Goal: Task Accomplishment & Management: Complete application form

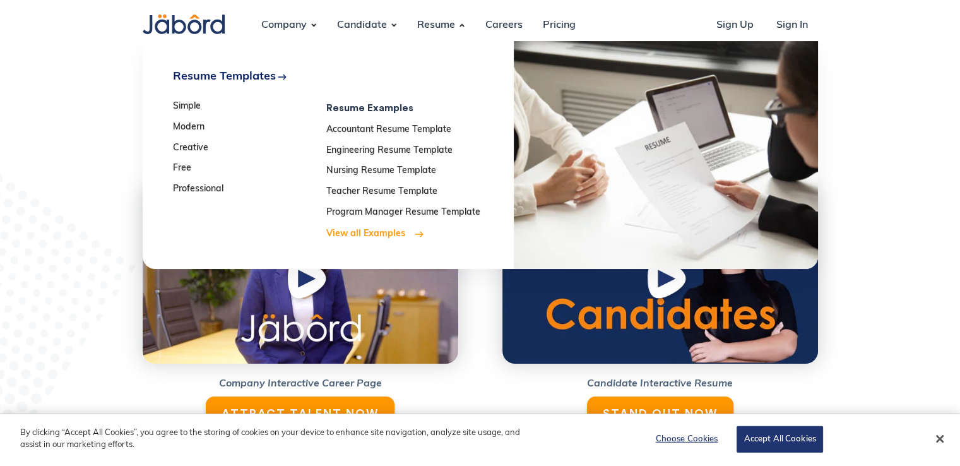
click at [354, 231] on strong "View all Examples" at bounding box center [365, 233] width 79 height 9
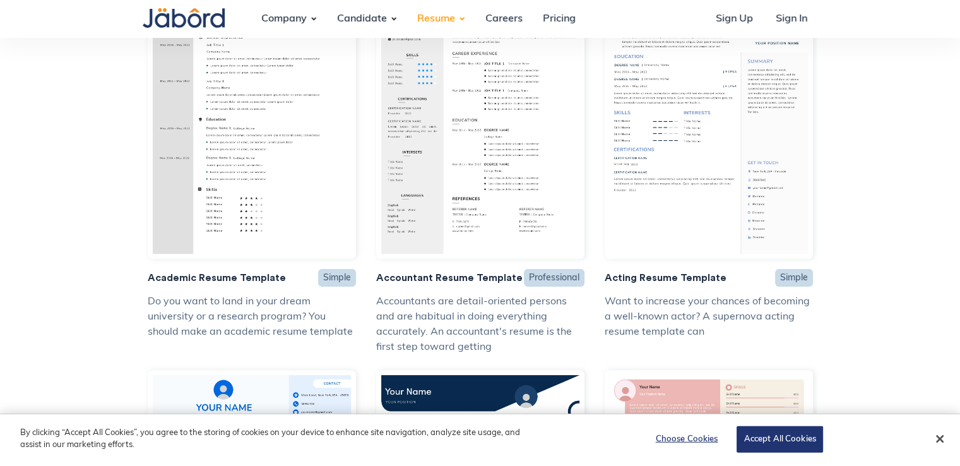
scroll to position [268, 0]
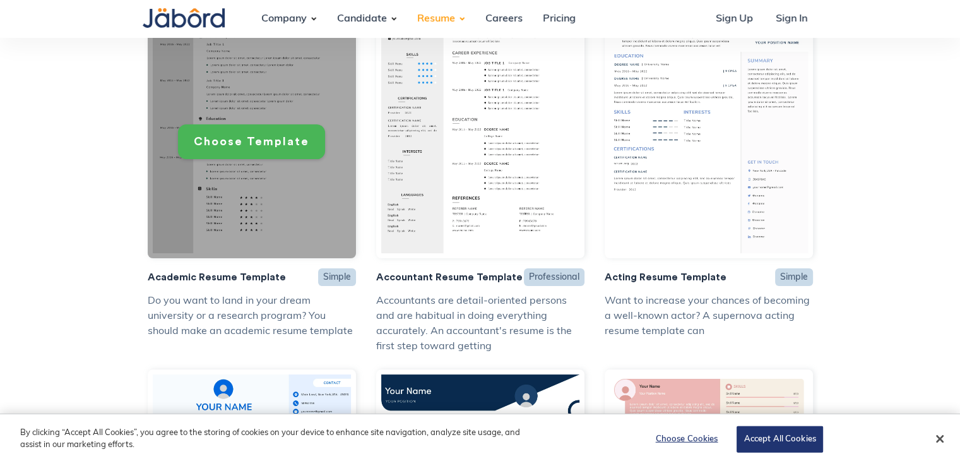
click at [225, 152] on link "Choose Template" at bounding box center [251, 141] width 147 height 35
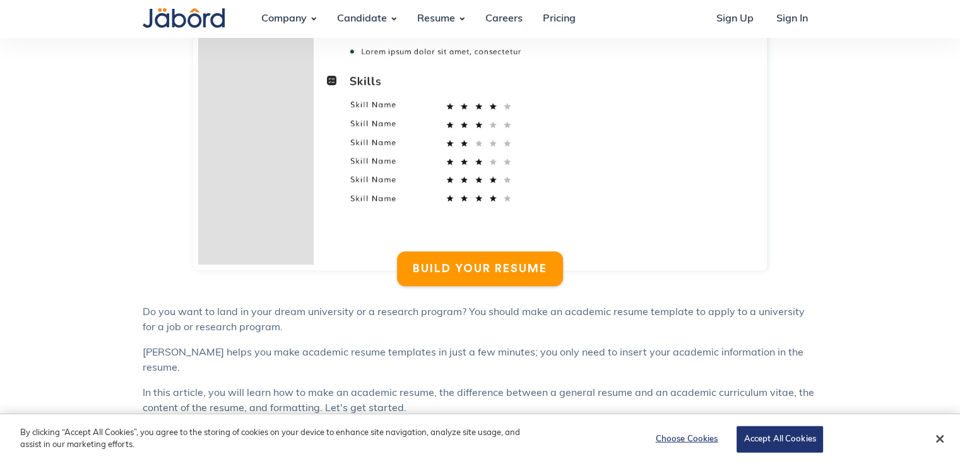
scroll to position [687, 0]
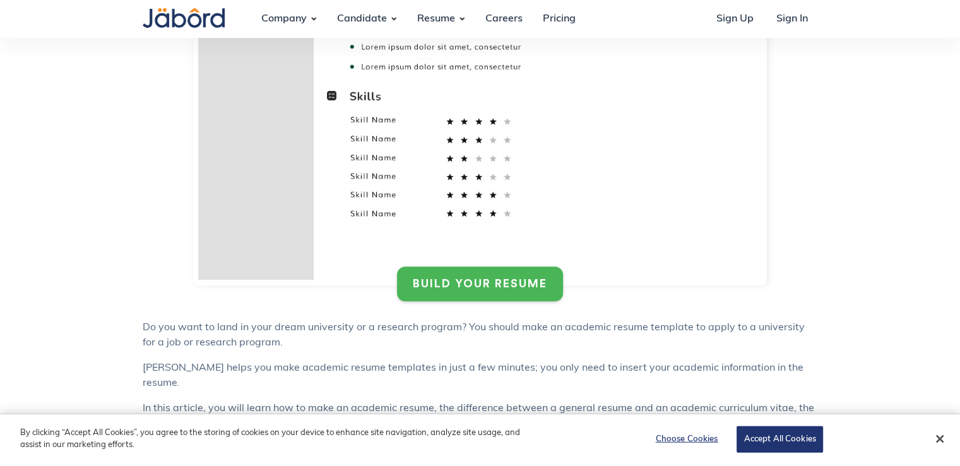
click at [484, 289] on div "BUILD YOUR RESUME" at bounding box center [480, 284] width 134 height 15
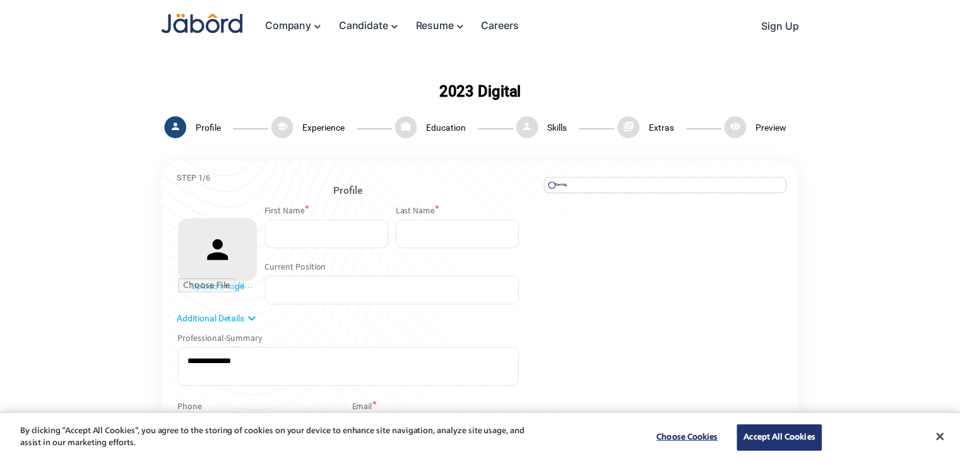
scroll to position [3, 0]
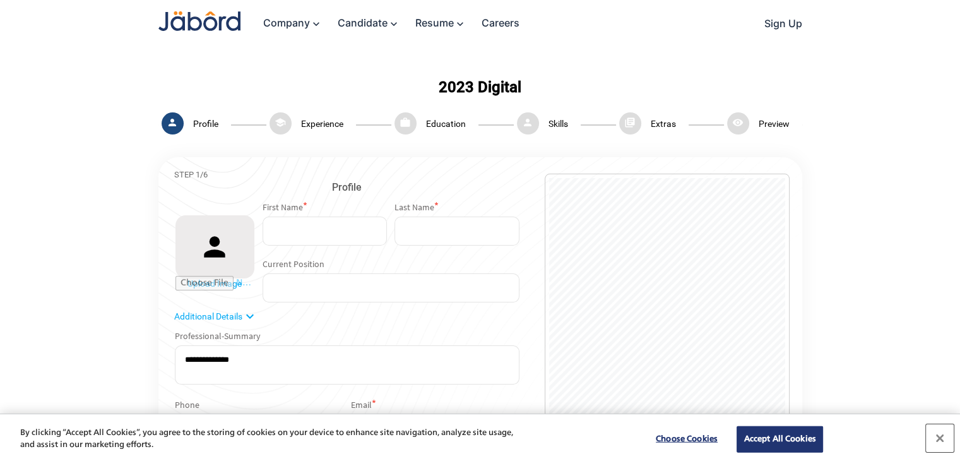
click at [937, 438] on button "Close" at bounding box center [940, 438] width 28 height 28
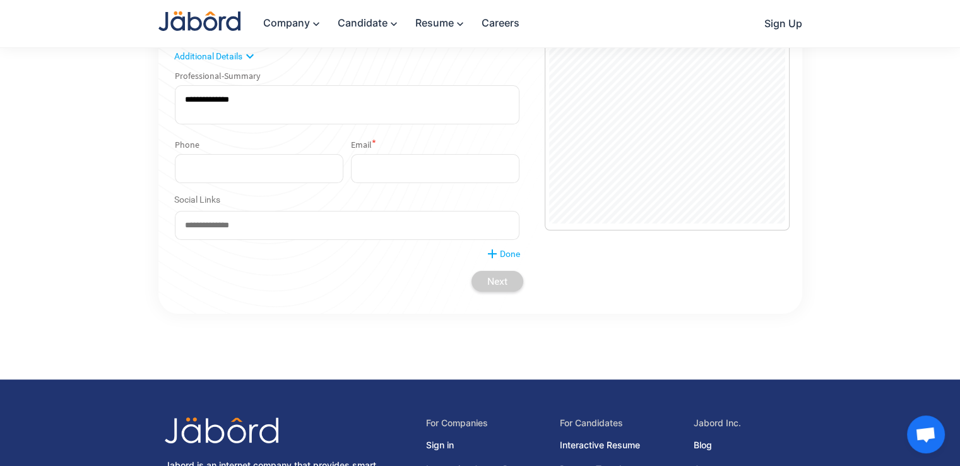
scroll to position [174, 0]
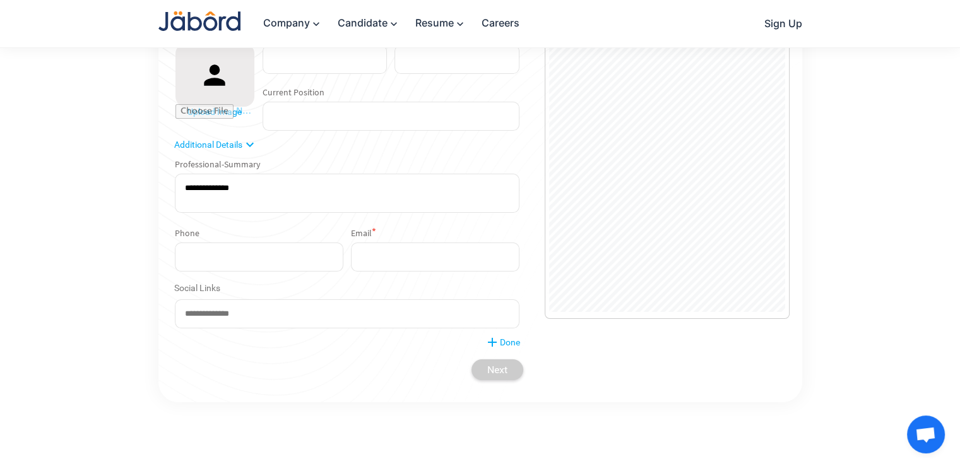
click at [250, 148] on mat-icon "expand_more" at bounding box center [249, 144] width 15 height 15
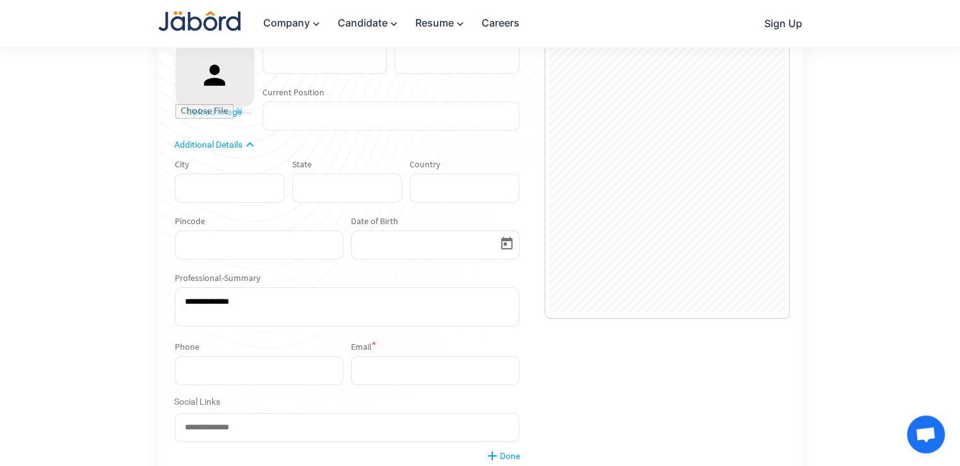
click at [247, 145] on mat-icon "expand_less" at bounding box center [249, 144] width 15 height 15
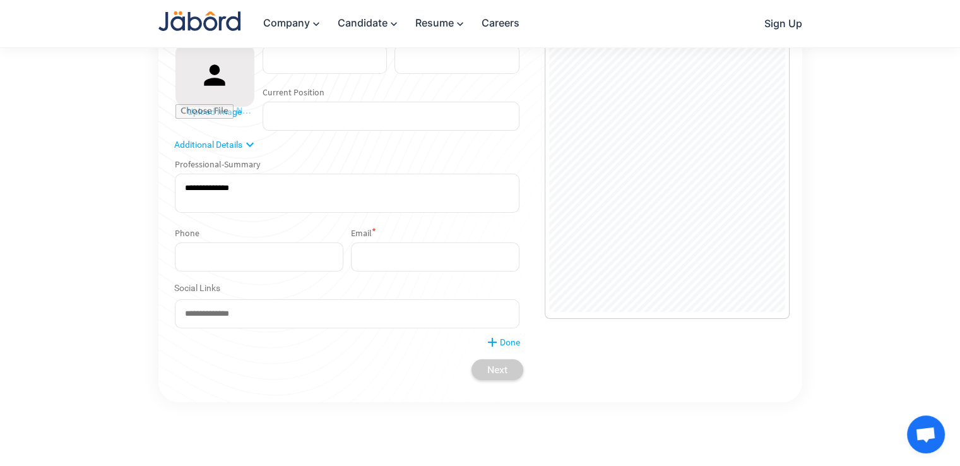
click at [296, 123] on input "text" at bounding box center [391, 116] width 257 height 29
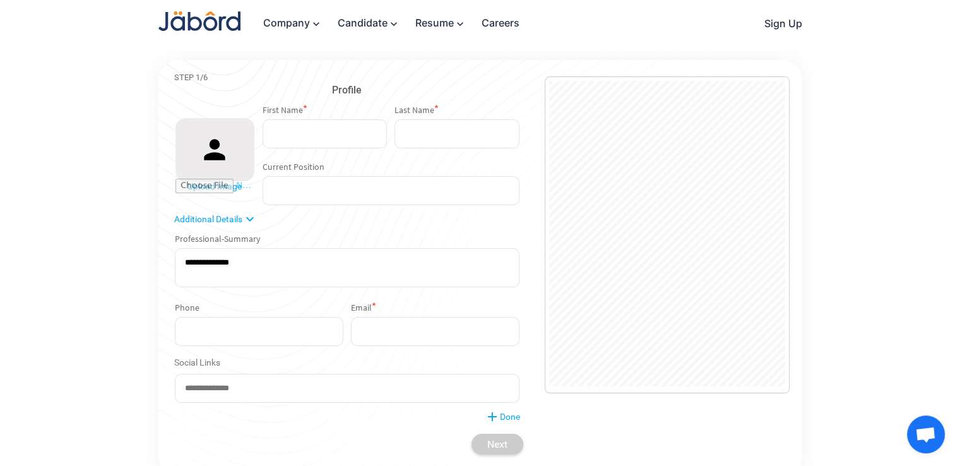
scroll to position [98, 0]
click at [313, 142] on input "text" at bounding box center [325, 135] width 124 height 29
click at [275, 83] on div "STEP 1/6" at bounding box center [347, 78] width 352 height 9
click at [427, 141] on input "text" at bounding box center [457, 135] width 124 height 29
click at [425, 427] on div "Profile person Upload Image First Name * Last Name * Current Position Additiona…" at bounding box center [347, 269] width 352 height 372
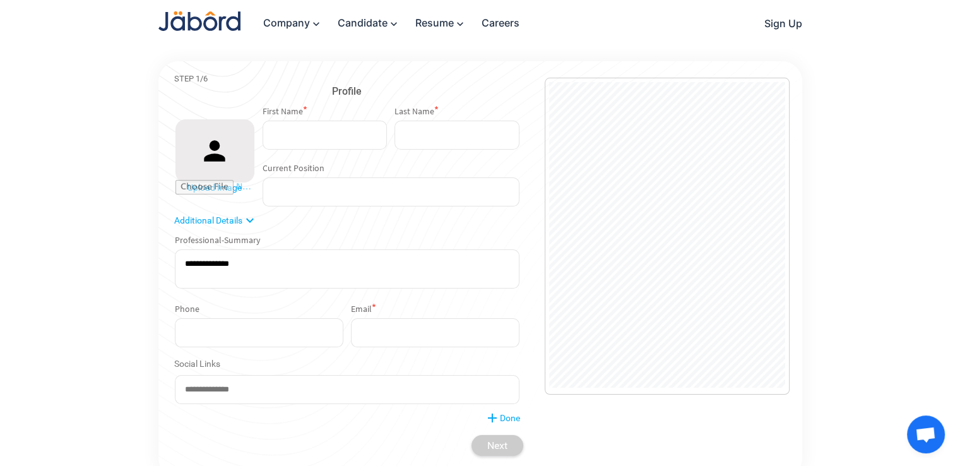
click at [369, 331] on input "email" at bounding box center [435, 332] width 169 height 29
click at [288, 296] on div "Professional-Summary" at bounding box center [347, 262] width 352 height 69
click at [220, 395] on input "text" at bounding box center [347, 389] width 345 height 29
click at [258, 289] on textarea at bounding box center [347, 268] width 345 height 39
click at [247, 299] on div "Phone Email *" at bounding box center [347, 325] width 352 height 57
